Goal: Transaction & Acquisition: Purchase product/service

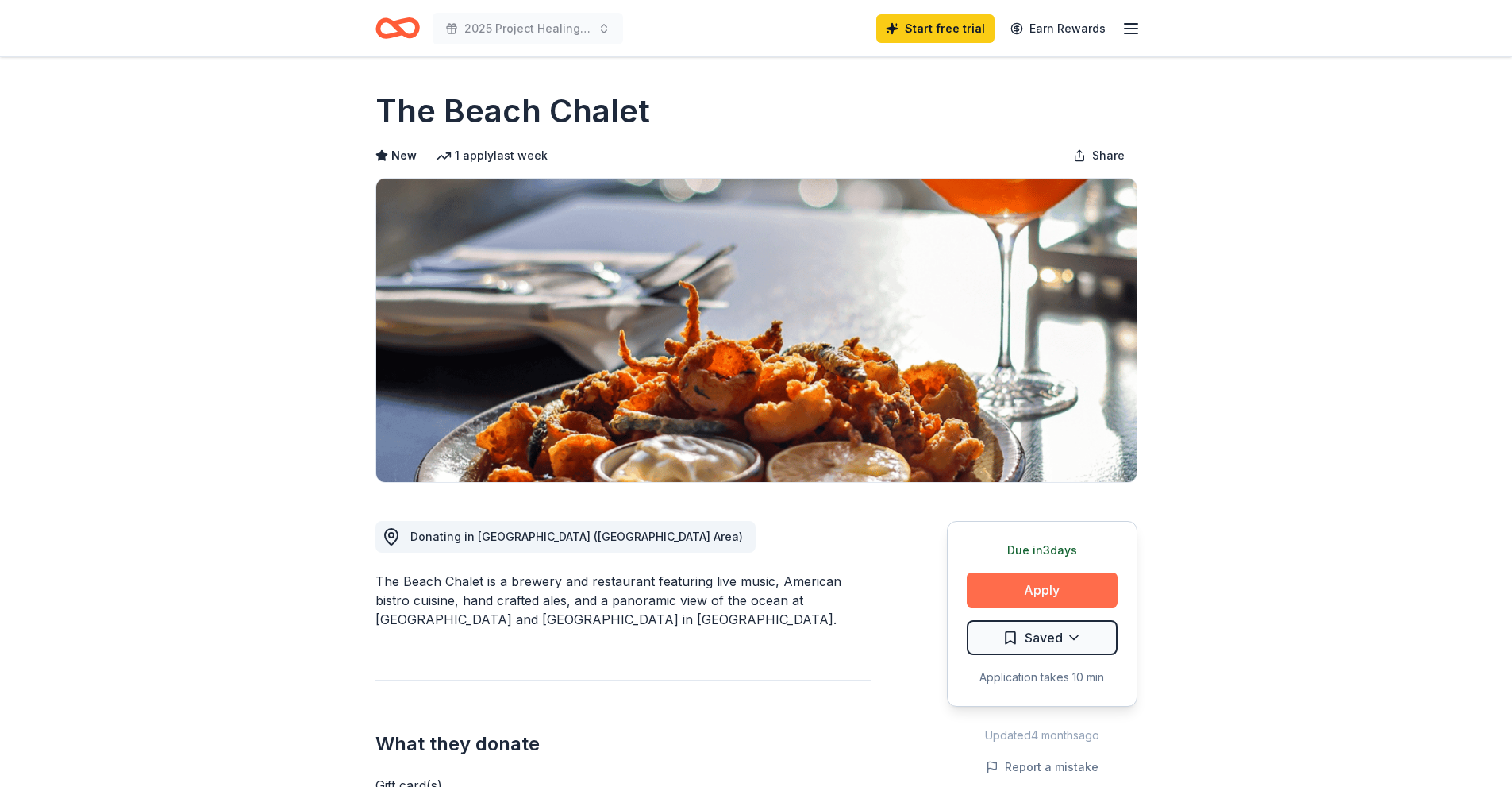
click at [1053, 589] on button "Apply" at bounding box center [1042, 589] width 151 height 35
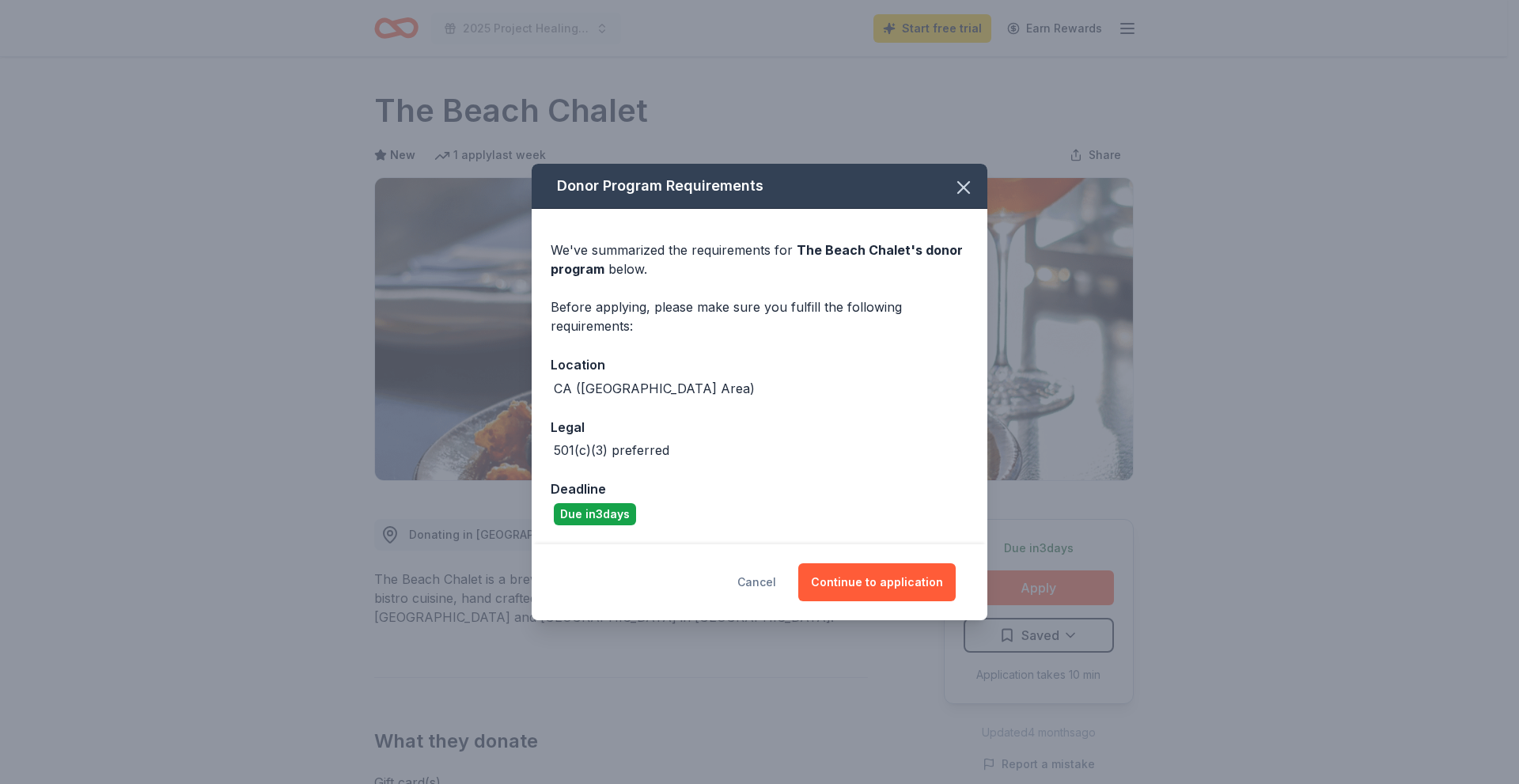
click at [758, 571] on button "Cancel" at bounding box center [756, 582] width 39 height 38
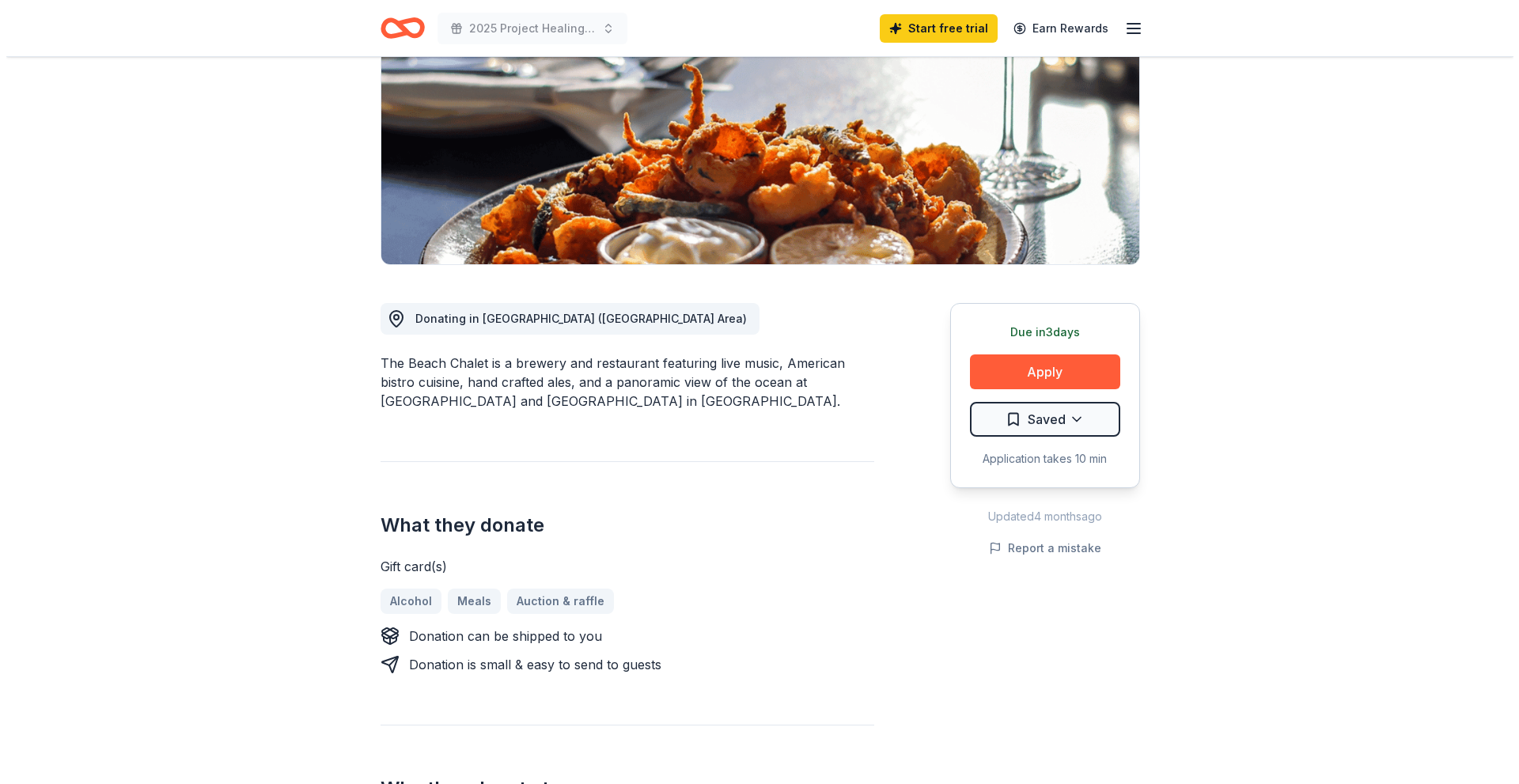
scroll to position [237, 0]
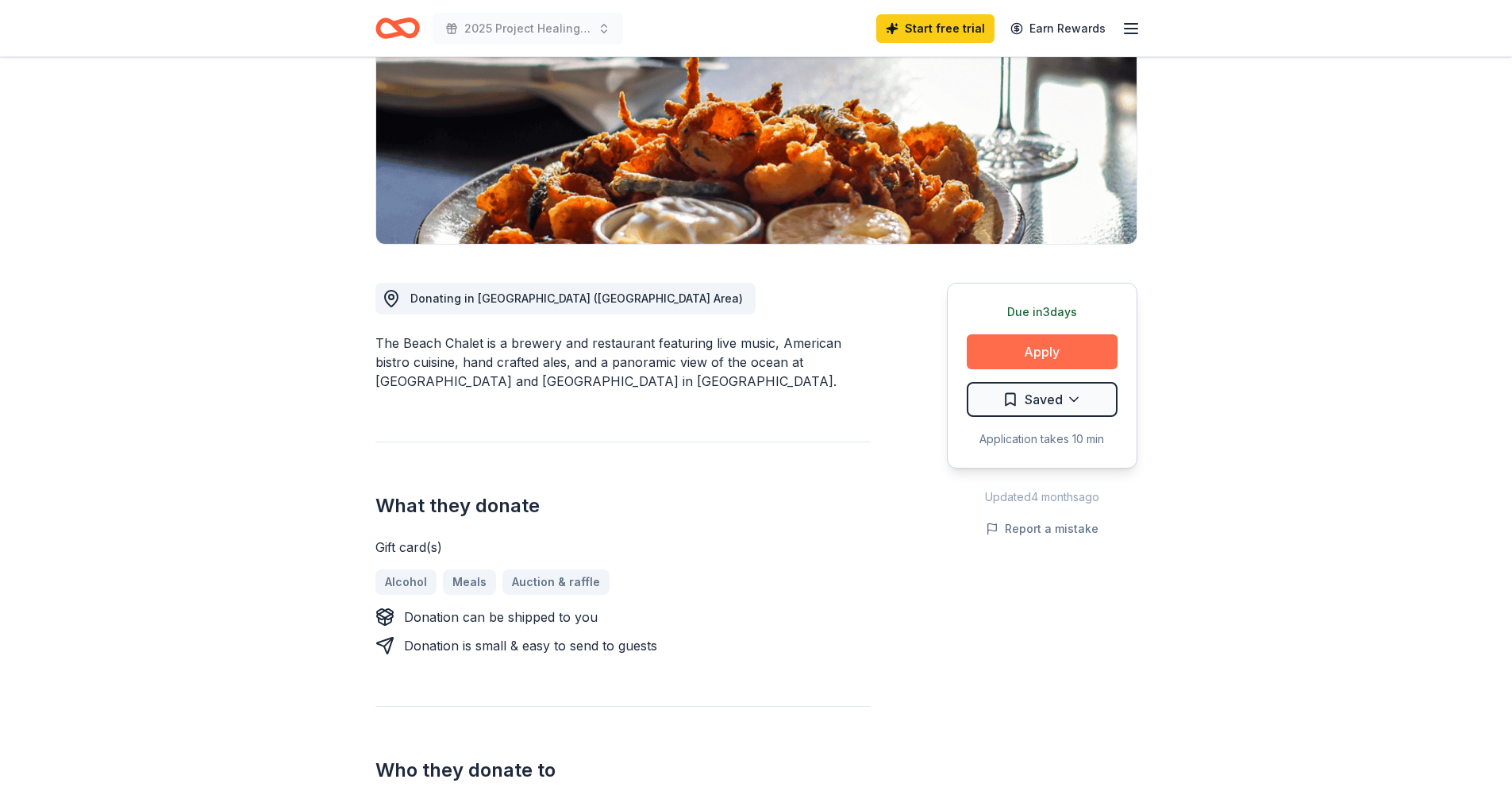
click at [1032, 338] on button "Apply" at bounding box center [1042, 351] width 151 height 35
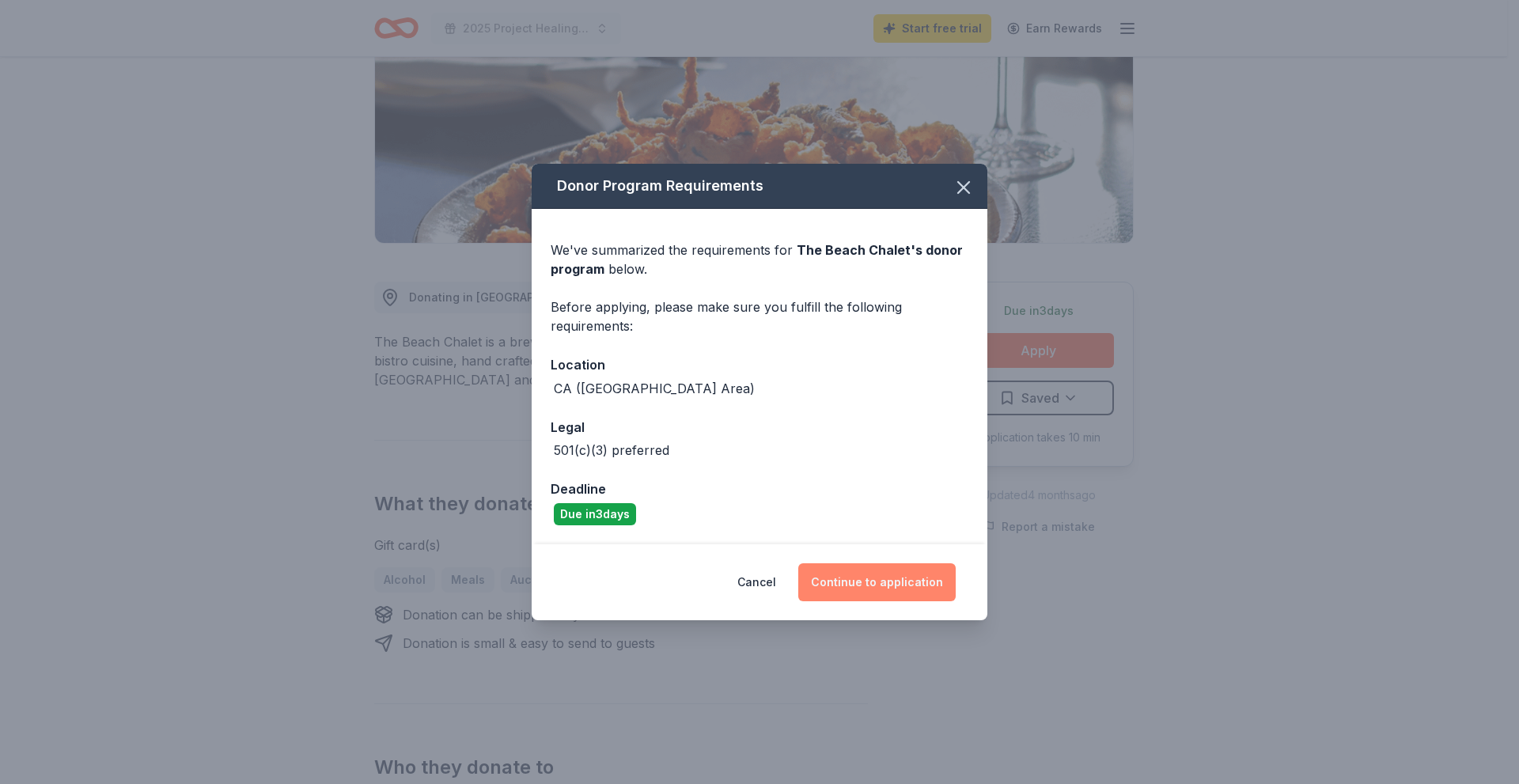
click at [922, 582] on button "Continue to application" at bounding box center [876, 582] width 157 height 38
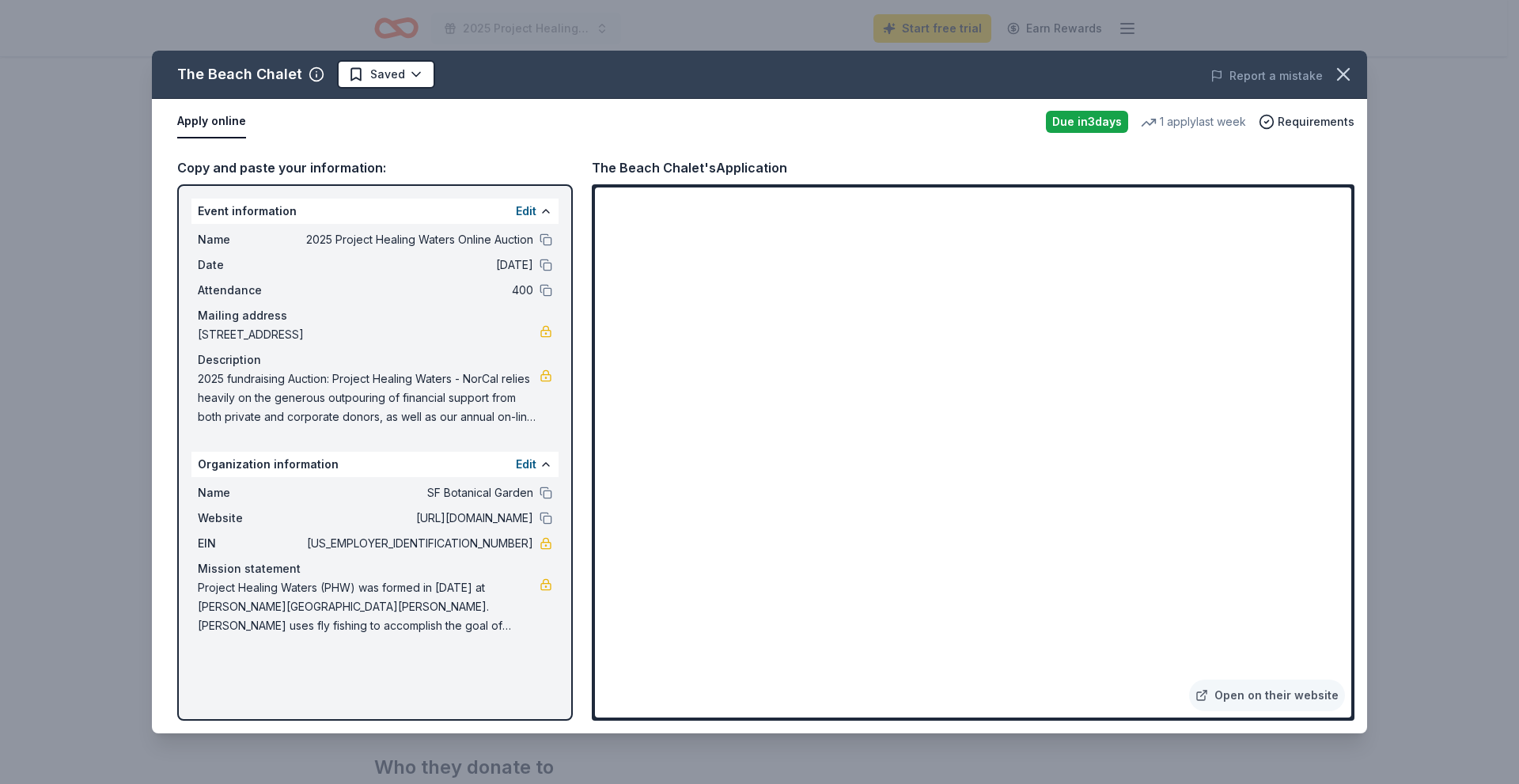
click at [416, 691] on div "Event information Edit Name 2025 Project Healing Waters Online Auction Date [DA…" at bounding box center [375, 452] width 396 height 536
click at [353, 76] on html "2025 Project Healing Waters Online Auction Start free trial Earn Rewards Due [D…" at bounding box center [759, 155] width 1519 height 784
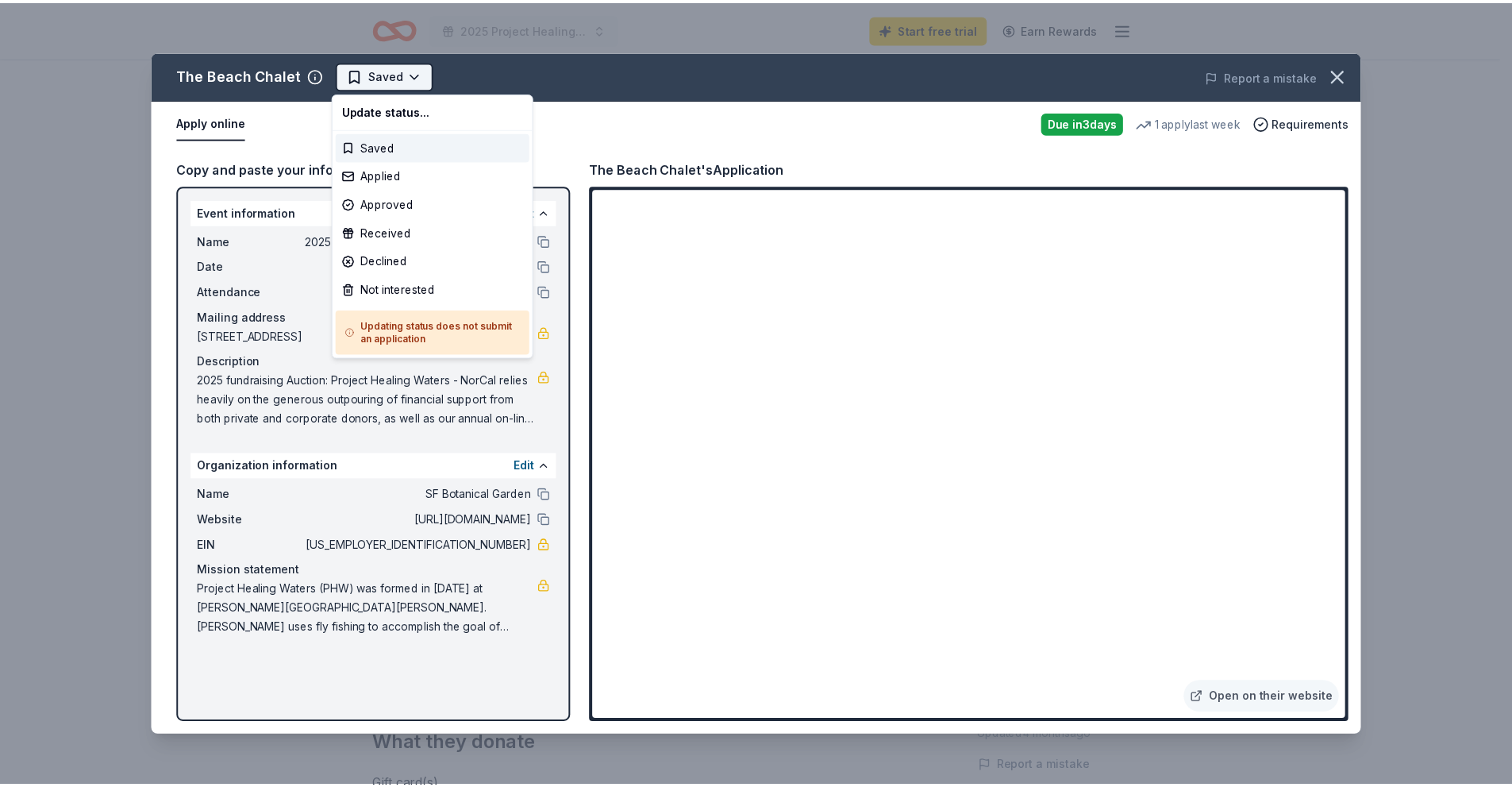
scroll to position [0, 0]
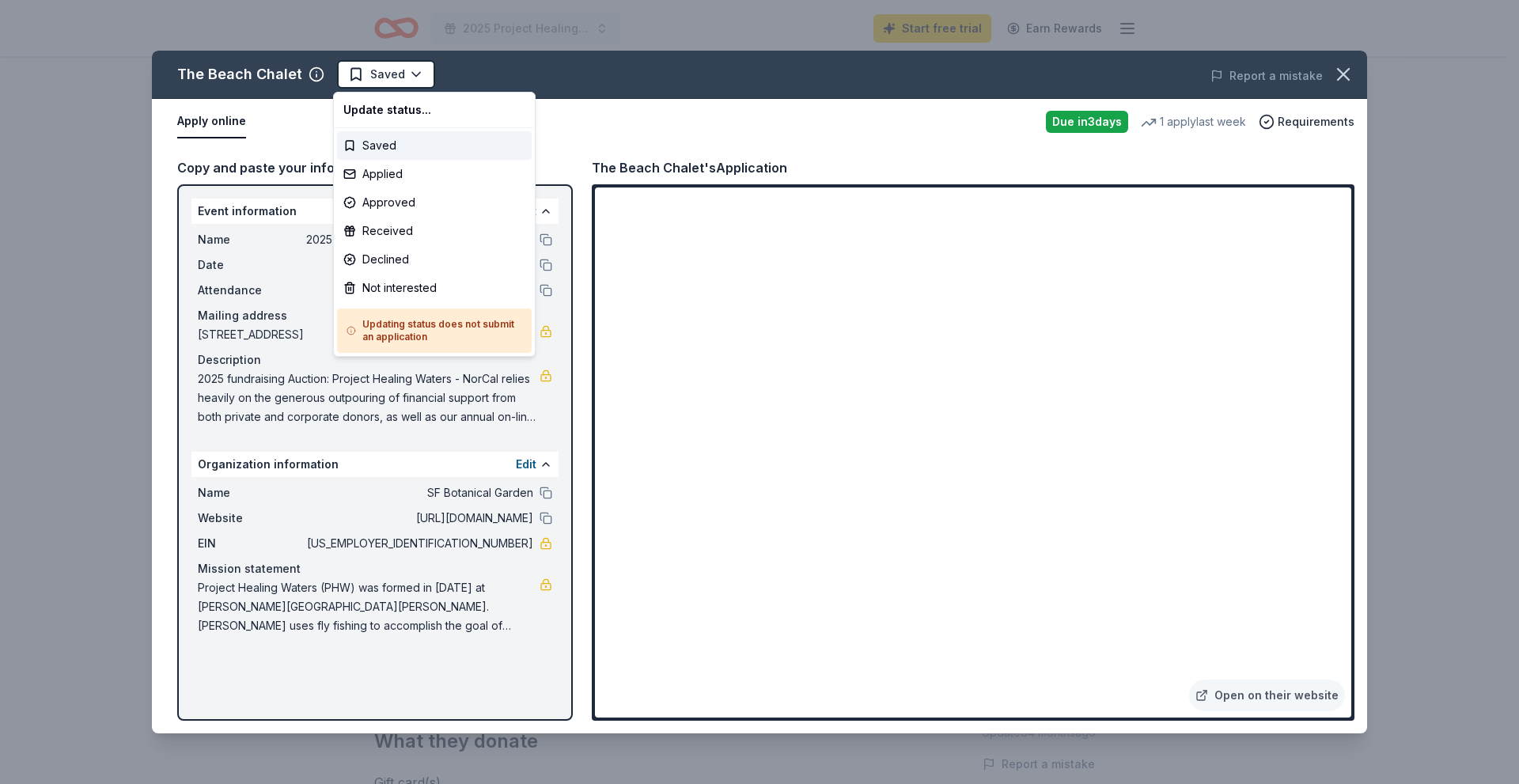
click at [58, 299] on html "2025 Project Healing Waters Online Auction Start free trial Earn Rewards Due [D…" at bounding box center [759, 392] width 1519 height 784
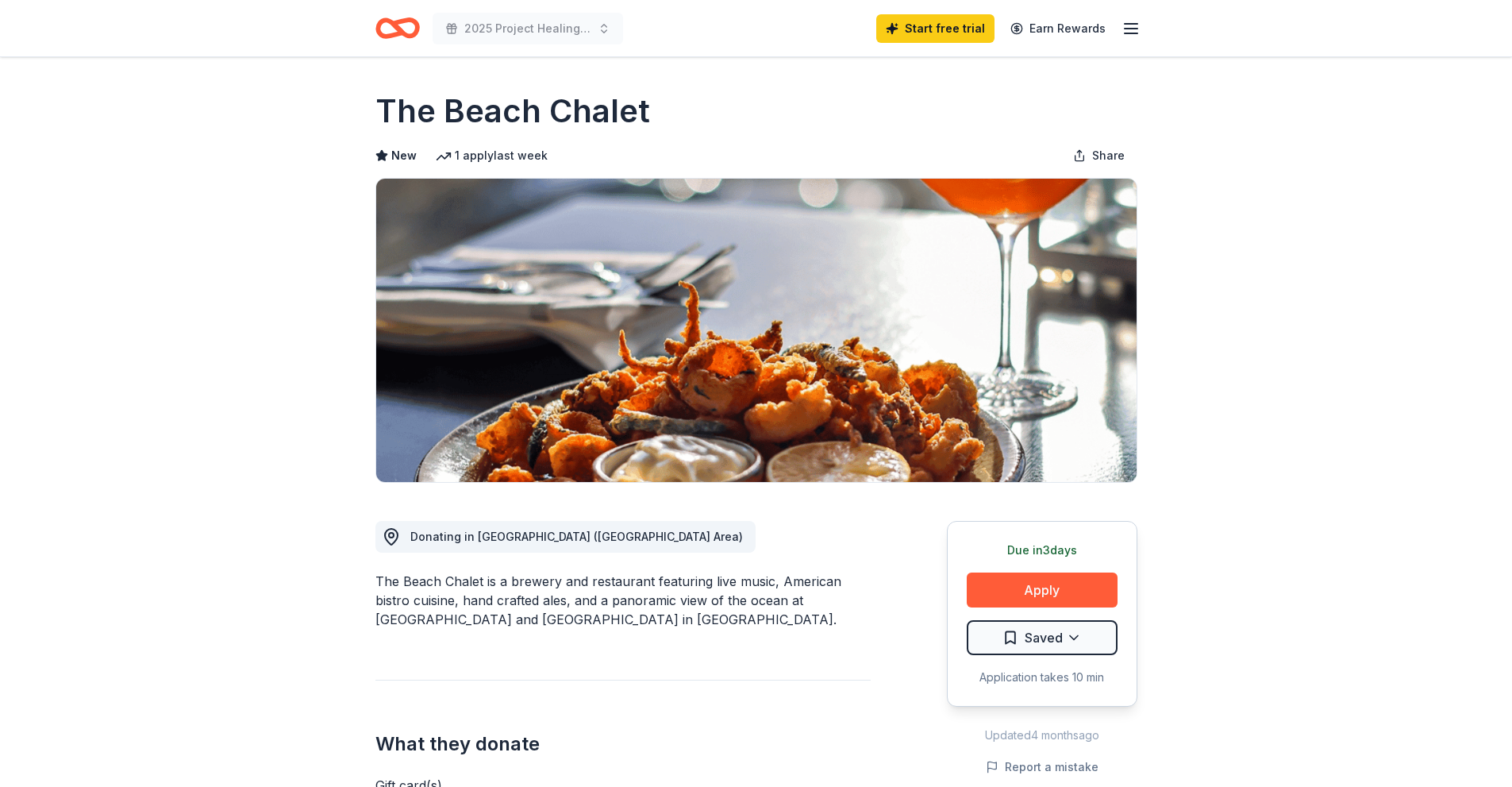
click at [384, 32] on icon "Home" at bounding box center [397, 28] width 44 height 37
